Goal: Find specific page/section: Find specific page/section

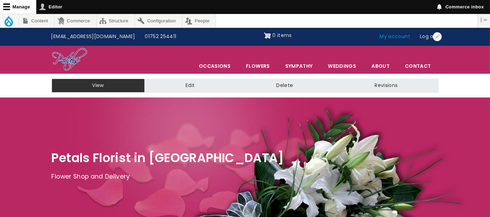
drag, startPoint x: 0, startPoint y: 0, endPoint x: 393, endPoint y: 36, distance: 394.6
click at [393, 36] on link "My account" at bounding box center [395, 36] width 40 height 13
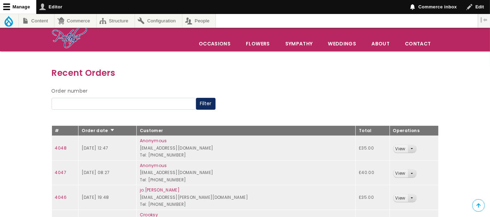
scroll to position [77, 0]
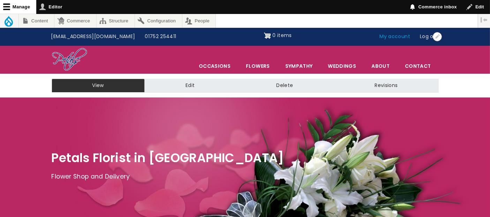
click at [387, 36] on link "My account" at bounding box center [395, 36] width 40 height 13
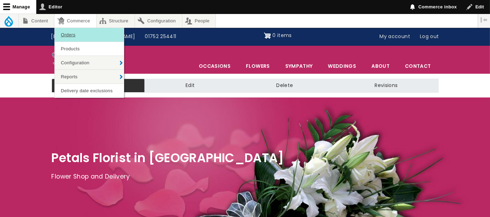
click at [74, 37] on link "Orders" at bounding box center [89, 35] width 69 height 14
